Goal: Entertainment & Leisure: Consume media (video, audio)

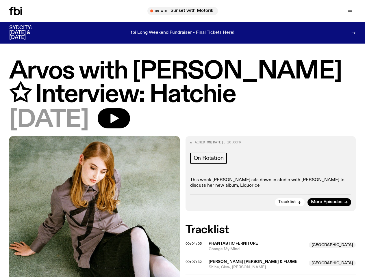
click at [0, 0] on icon "button" at bounding box center [0, 0] width 0 height 0
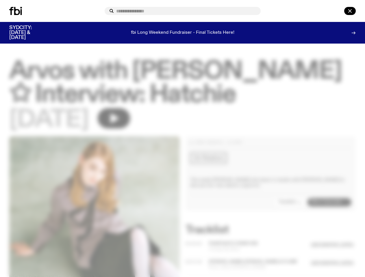
click at [185, 11] on input "text" at bounding box center [186, 11] width 140 height 5
click at [261, 11] on div at bounding box center [183, 11] width 156 height 8
click at [336, 11] on div at bounding box center [342, 11] width 28 height 8
click at [145, 124] on div at bounding box center [182, 138] width 365 height 277
click at [290, 213] on div at bounding box center [182, 138] width 365 height 277
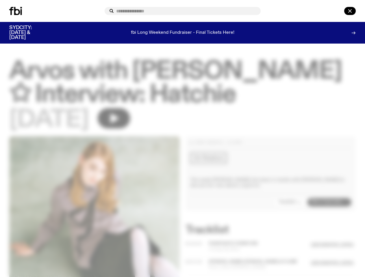
click at [194, 255] on div at bounding box center [182, 138] width 365 height 277
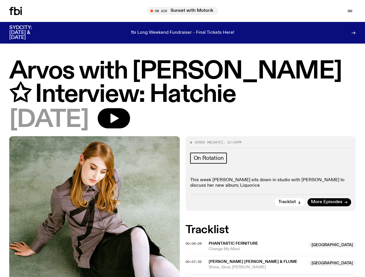
click at [273, 252] on span "Change My Mind" at bounding box center [257, 249] width 97 height 5
click at [194, 264] on span "00:07:32" at bounding box center [194, 262] width 16 height 5
click at [270, 274] on div "Arvos with [PERSON_NAME] ✩ Interview: [PERSON_NAME] with [PERSON_NAME] ✩ Interv…" at bounding box center [315, 255] width 92 height 37
